Goal: Information Seeking & Learning: Understand process/instructions

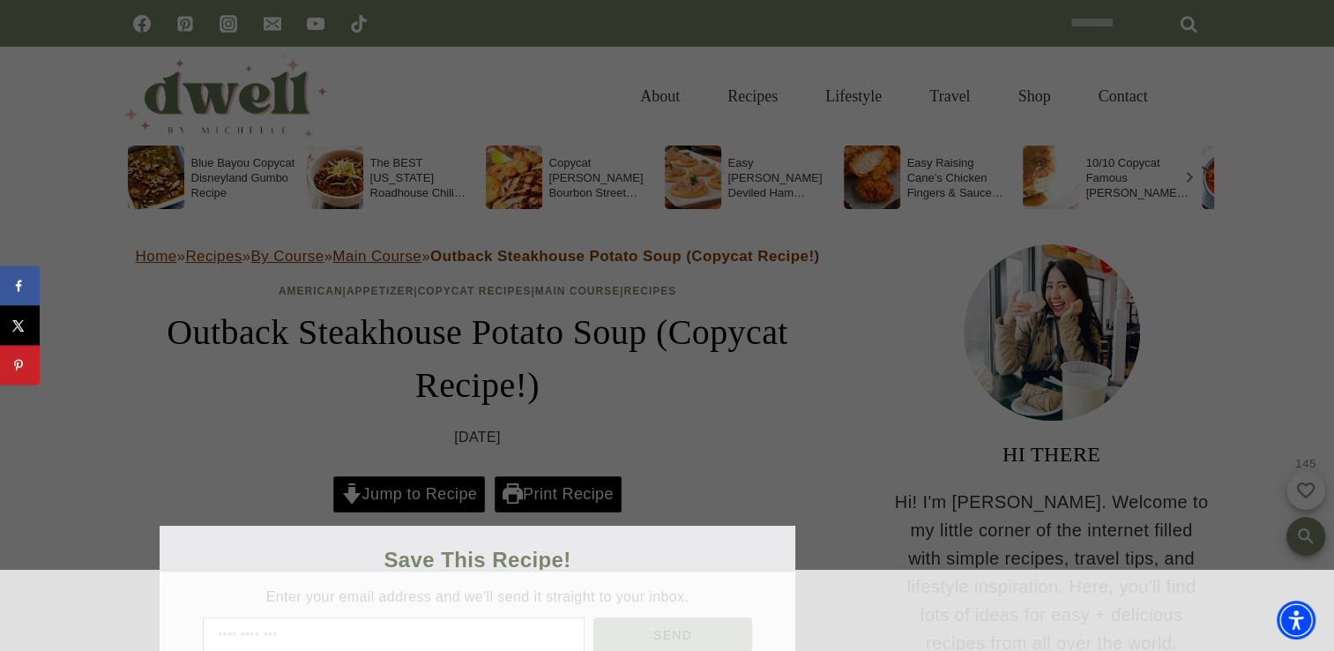
click at [404, 490] on div at bounding box center [667, 325] width 1334 height 651
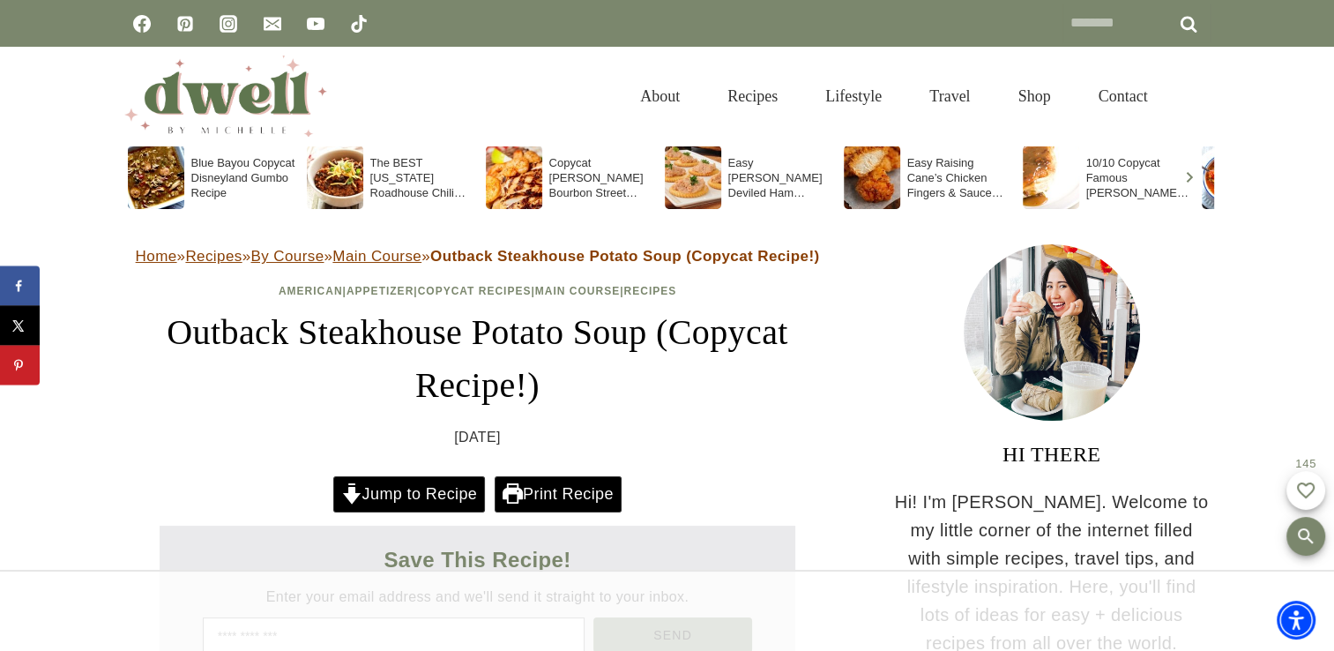
click at [405, 497] on link "Jump to Recipe" at bounding box center [409, 494] width 152 height 36
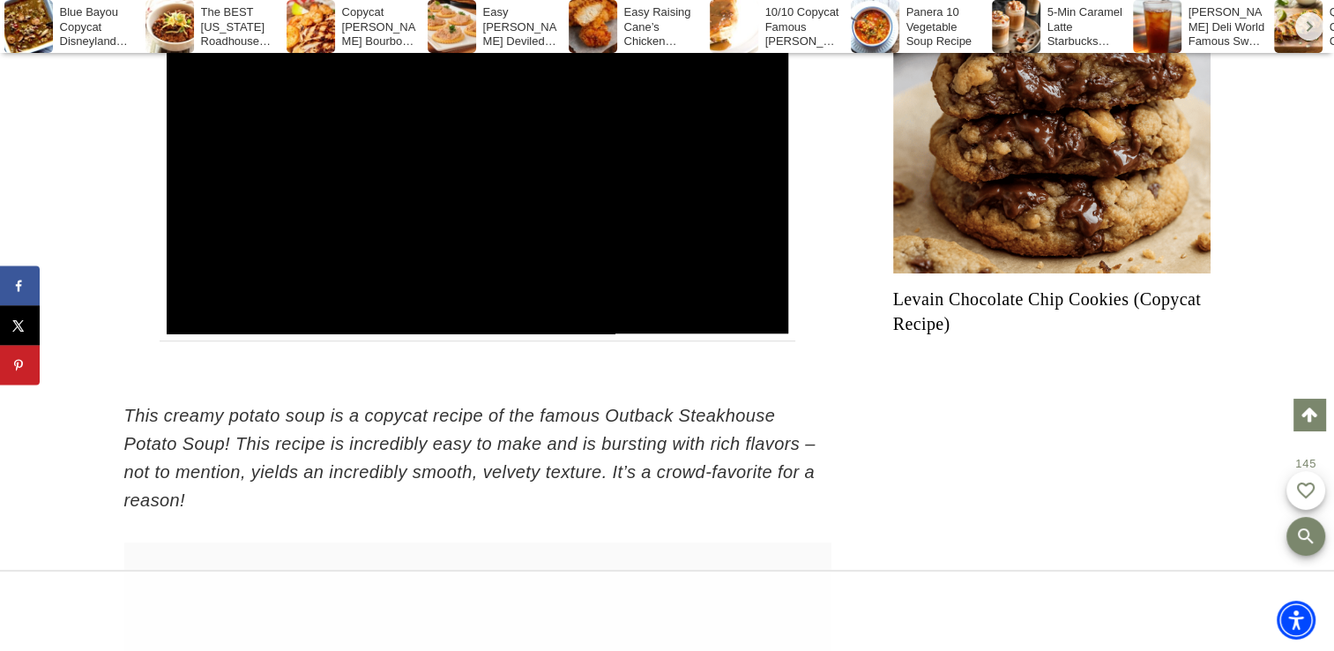
scroll to position [178, 0]
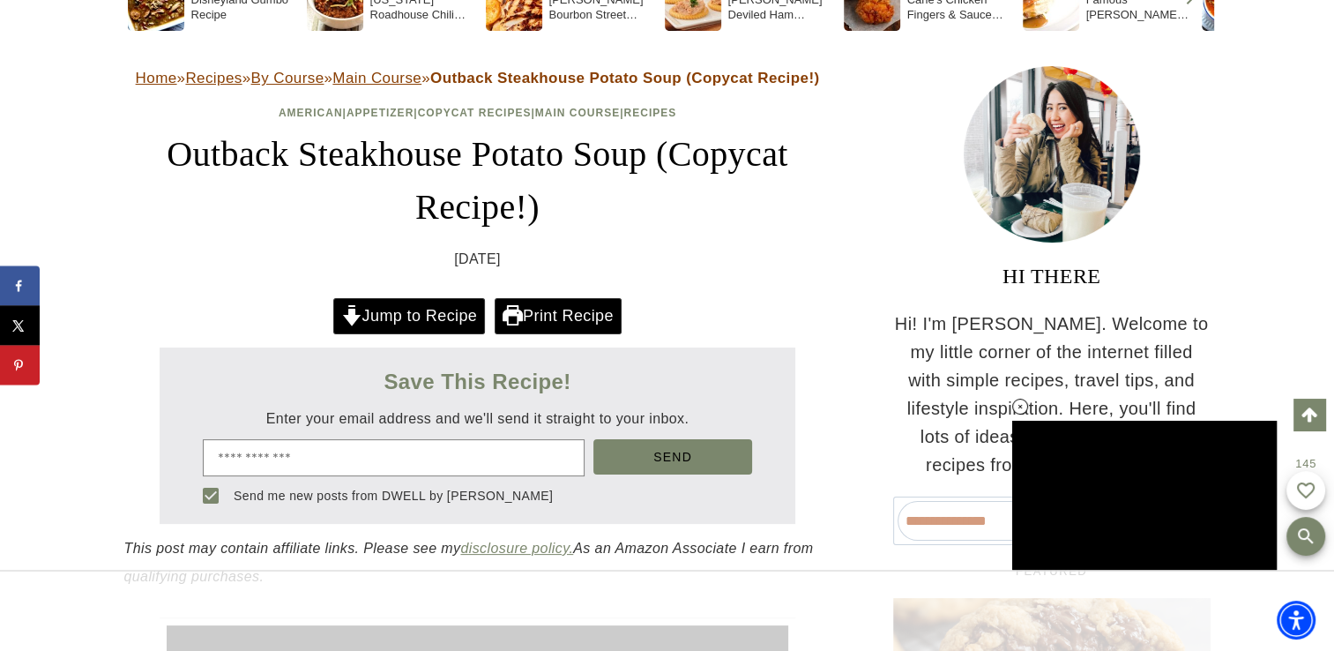
click at [390, 316] on link "Jump to Recipe" at bounding box center [409, 316] width 152 height 36
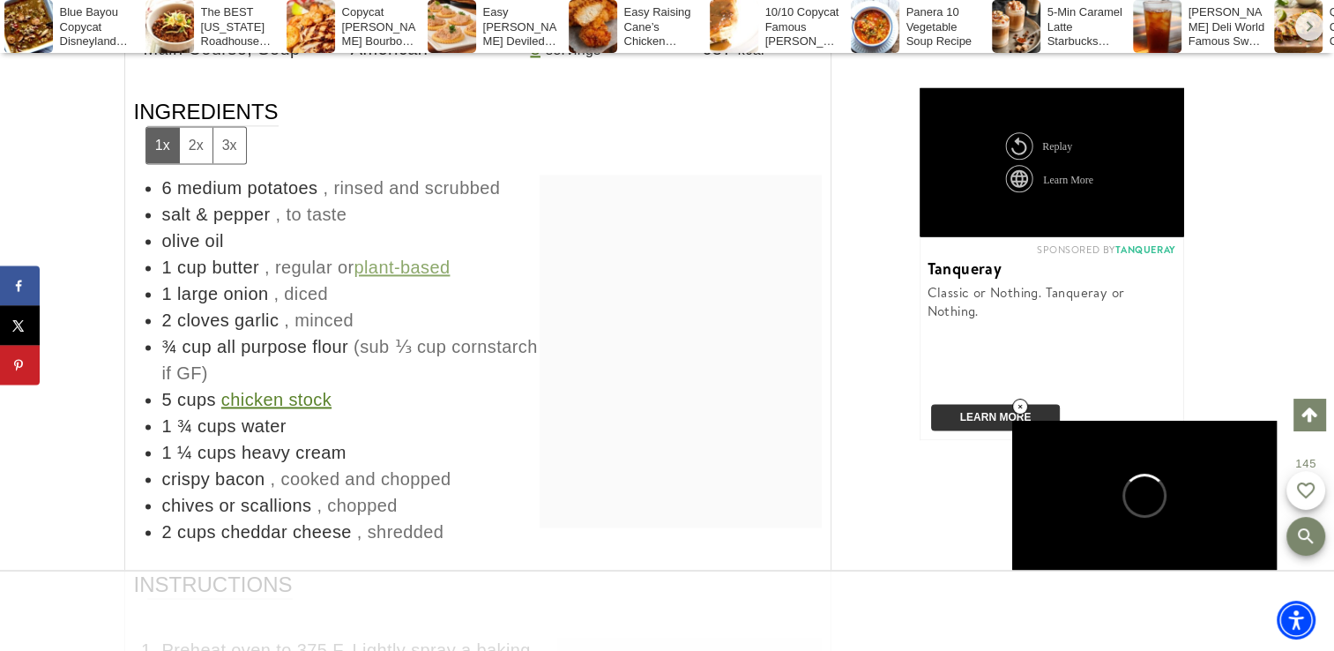
scroll to position [0, 0]
